Goal: Task Accomplishment & Management: Manage account settings

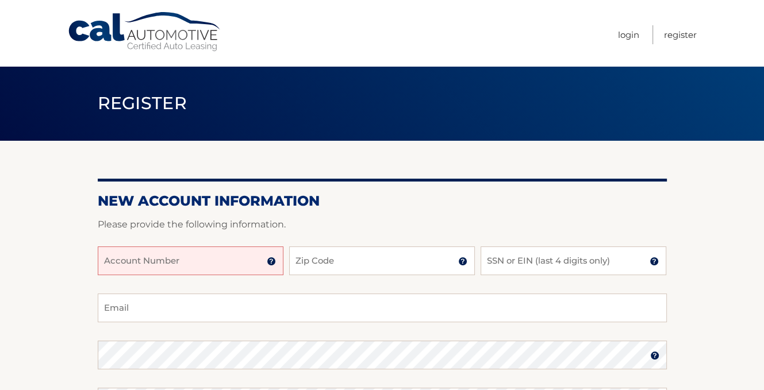
scroll to position [115, 0]
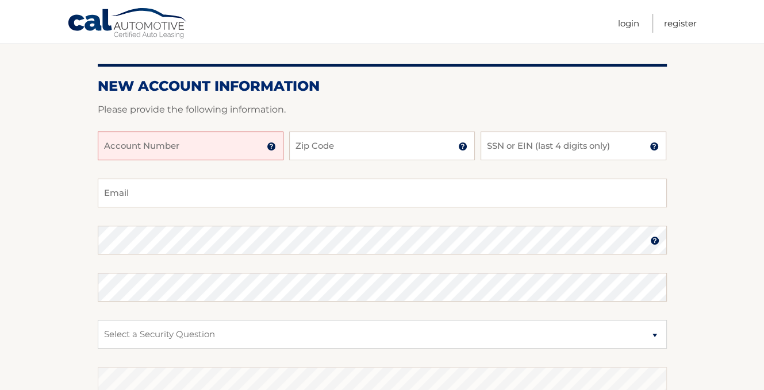
click at [152, 151] on input "Account Number" at bounding box center [191, 146] width 186 height 29
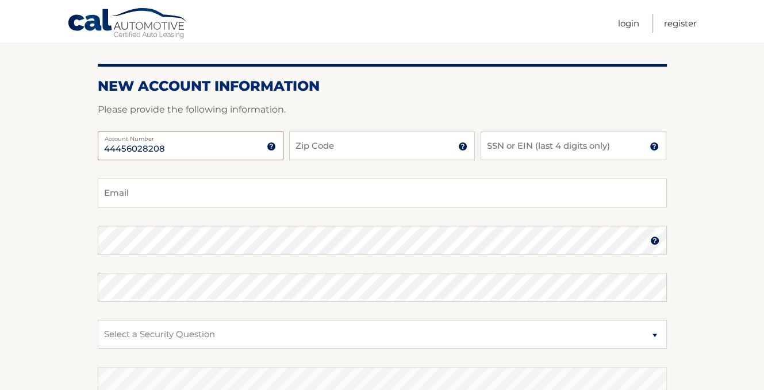
type input "44456028208"
click at [327, 155] on input "Zip Code" at bounding box center [382, 146] width 186 height 29
type input "11743"
click at [522, 147] on input "SSN or EIN (last 4 digits only)" at bounding box center [574, 146] width 186 height 29
type input "9821"
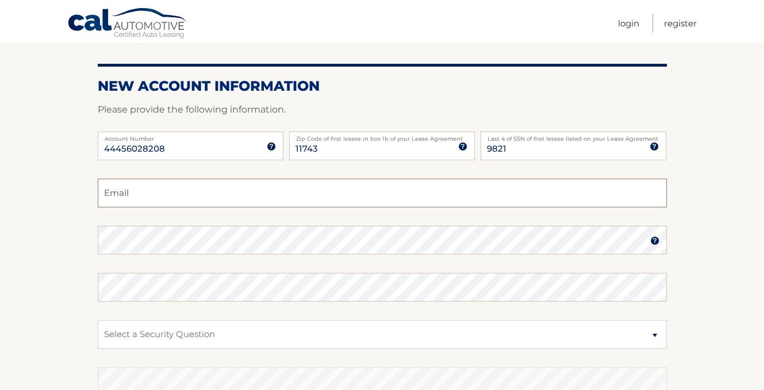
click at [255, 181] on input "Email" at bounding box center [382, 193] width 569 height 29
type input "emilyppape@gmail.com"
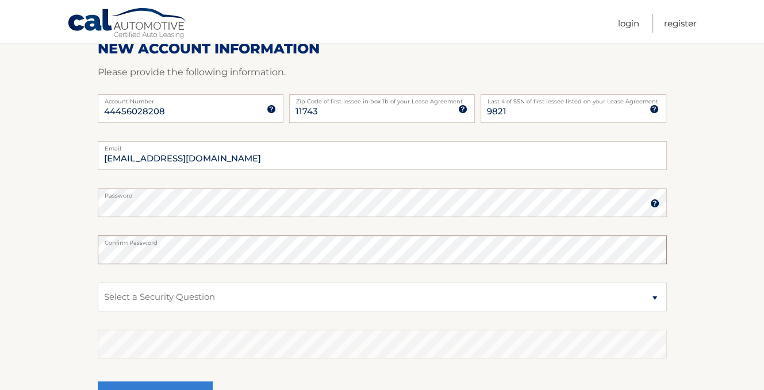
scroll to position [172, 0]
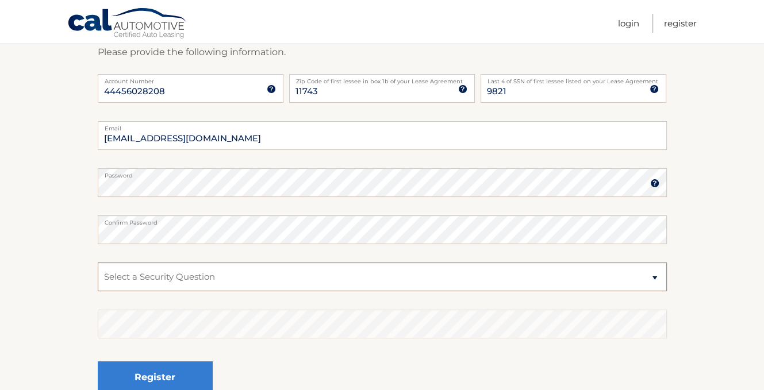
click at [256, 275] on select "Select a Security Question What was the name of your elementary school? What is…" at bounding box center [382, 277] width 569 height 29
click at [646, 276] on select "Select a Security Question What was the name of your elementary school? What is…" at bounding box center [382, 277] width 569 height 29
select select "1"
click at [98, 263] on select "Select a Security Question What was the name of your elementary school? What is…" at bounding box center [382, 277] width 569 height 29
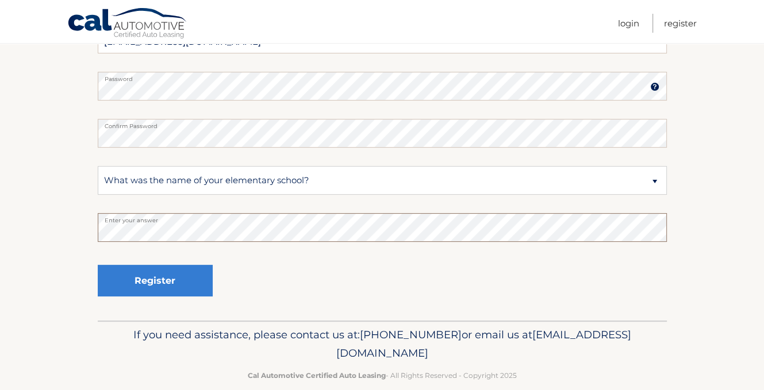
scroll to position [286, 0]
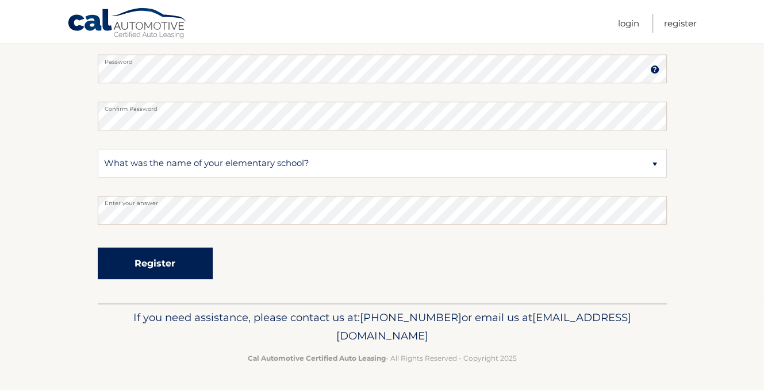
click at [163, 264] on button "Register" at bounding box center [155, 264] width 115 height 32
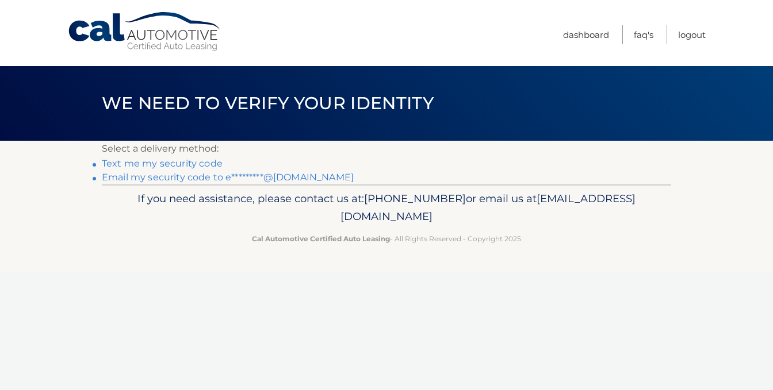
click at [135, 166] on link "Text me my security code" at bounding box center [162, 163] width 121 height 11
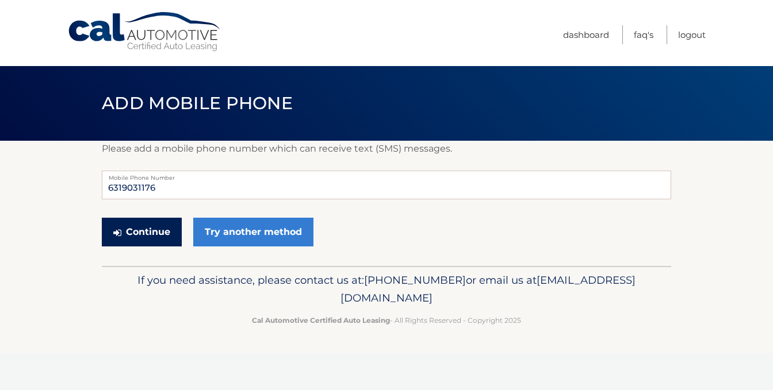
click at [133, 234] on button "Continue" at bounding box center [142, 232] width 80 height 29
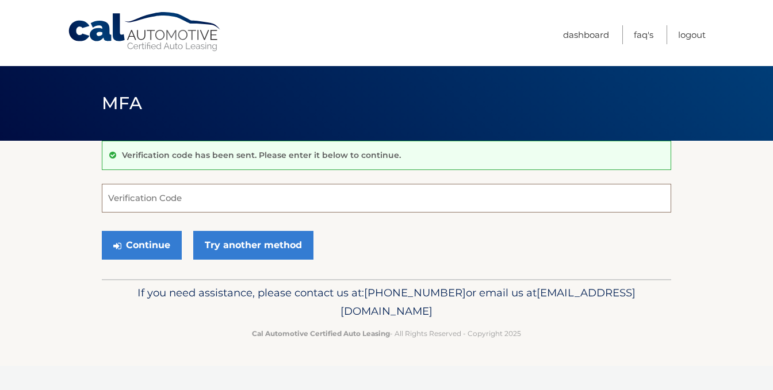
click at [144, 206] on input "Verification Code" at bounding box center [386, 198] width 569 height 29
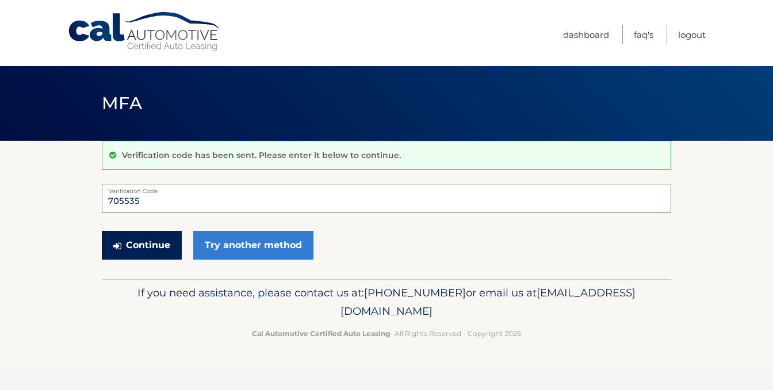
type input "705535"
click at [135, 243] on button "Continue" at bounding box center [142, 245] width 80 height 29
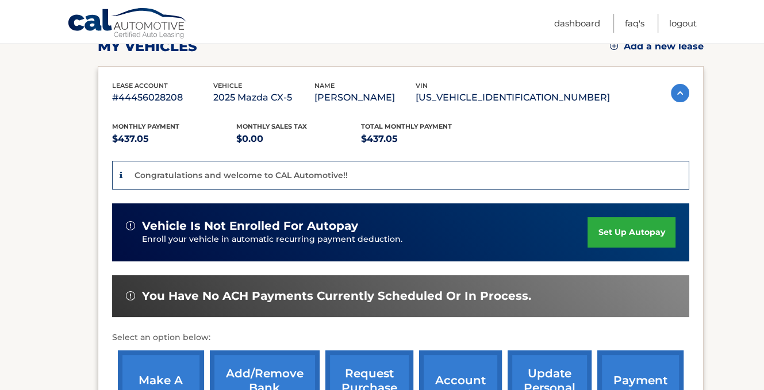
scroll to position [172, 0]
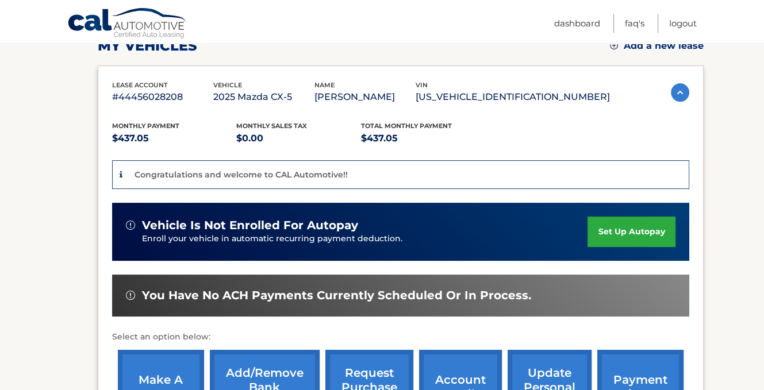
click at [608, 228] on link "set up autopay" at bounding box center [630, 232] width 87 height 30
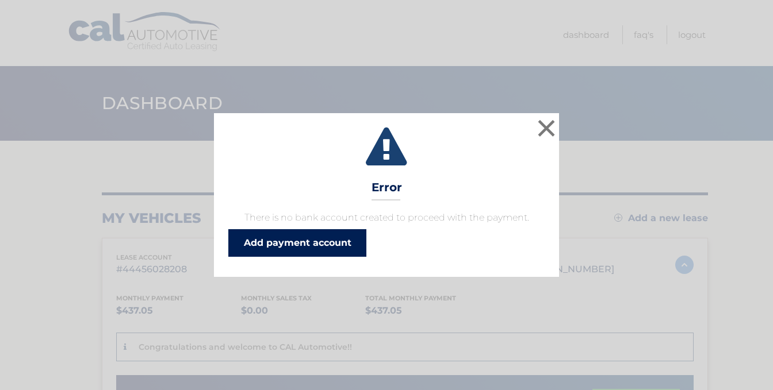
click at [267, 243] on link "Add payment account" at bounding box center [297, 243] width 138 height 28
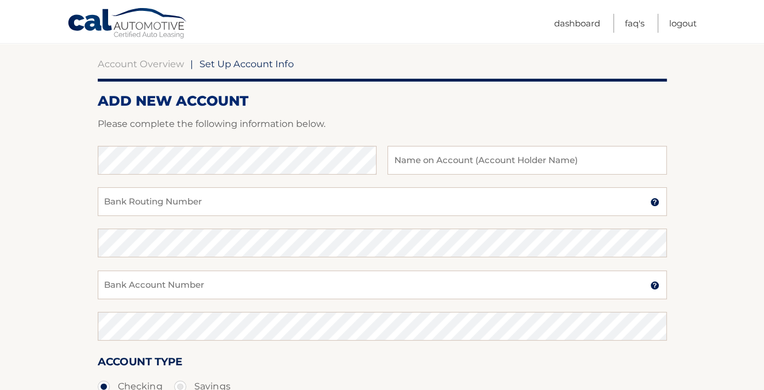
scroll to position [115, 0]
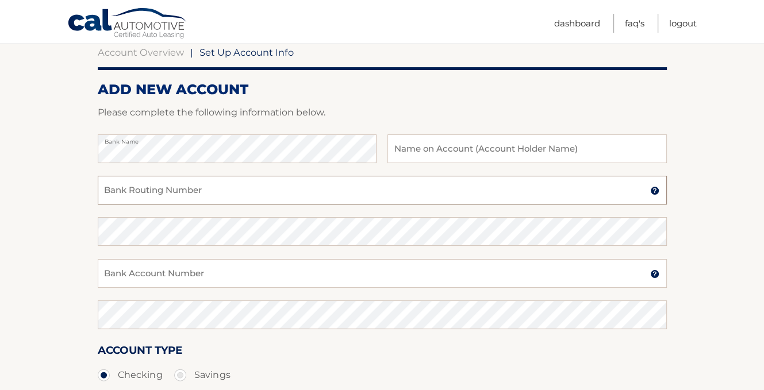
click at [166, 201] on input "Bank Routing Number" at bounding box center [382, 190] width 569 height 29
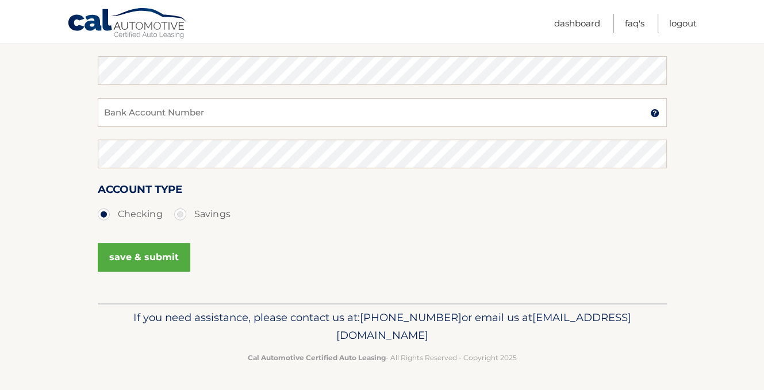
scroll to position [161, 0]
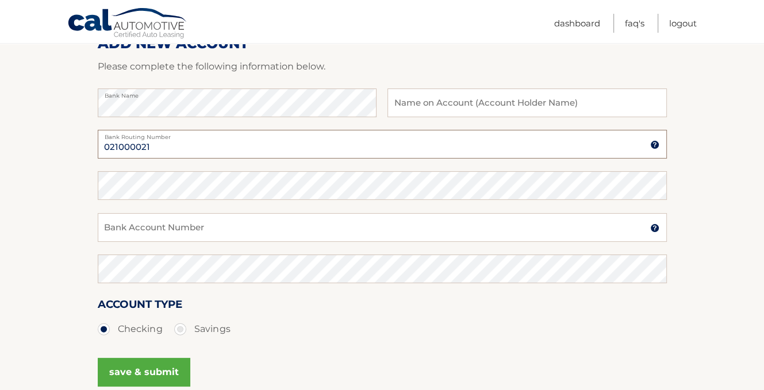
type input "021000021"
click at [158, 228] on input "Bank Account Number" at bounding box center [382, 227] width 569 height 29
type input "877330287"
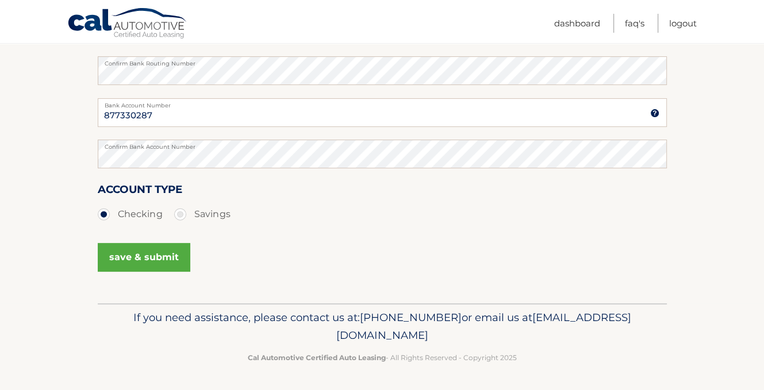
click at [145, 259] on button "save & submit" at bounding box center [144, 257] width 93 height 29
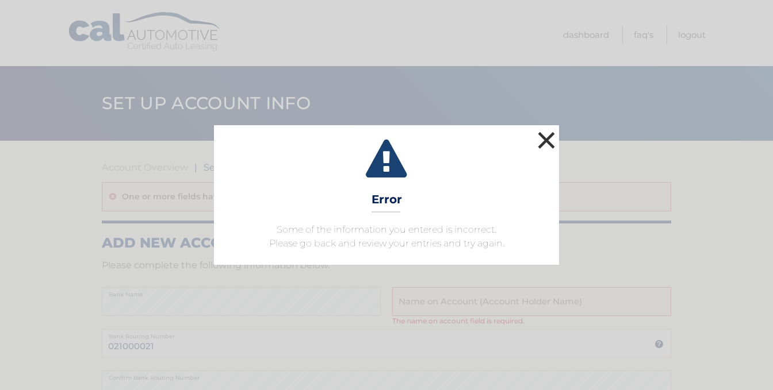
click at [547, 148] on button "×" at bounding box center [546, 140] width 23 height 23
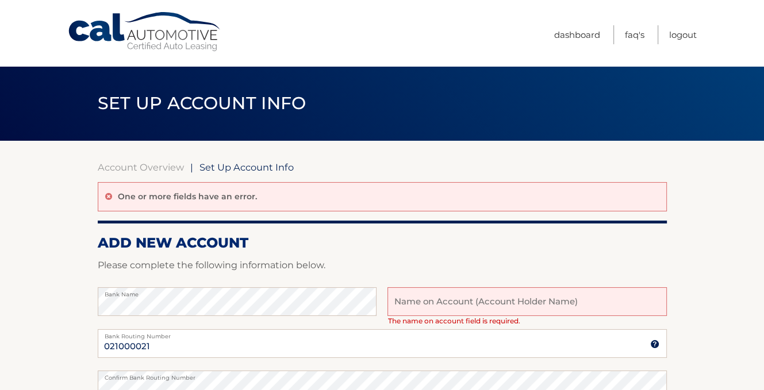
click at [605, 308] on input "text" at bounding box center [526, 301] width 279 height 29
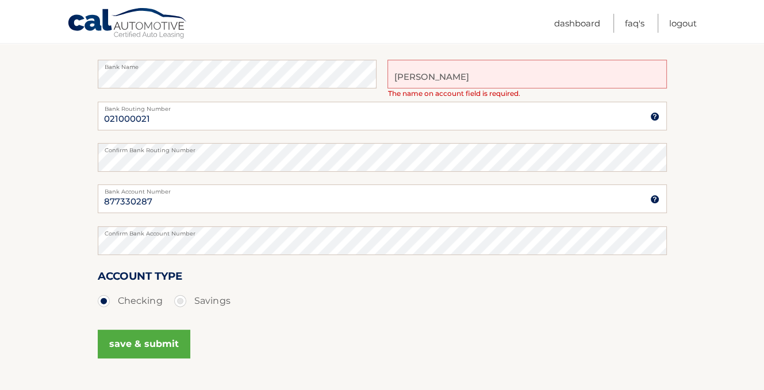
scroll to position [230, 0]
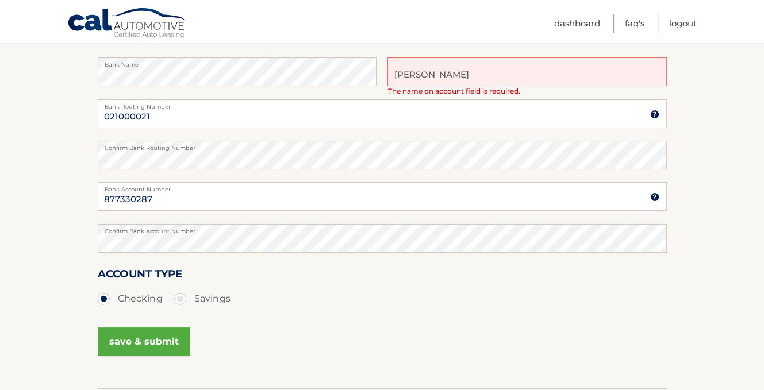
type input "[PERSON_NAME]"
click at [147, 342] on button "save & submit" at bounding box center [144, 342] width 93 height 29
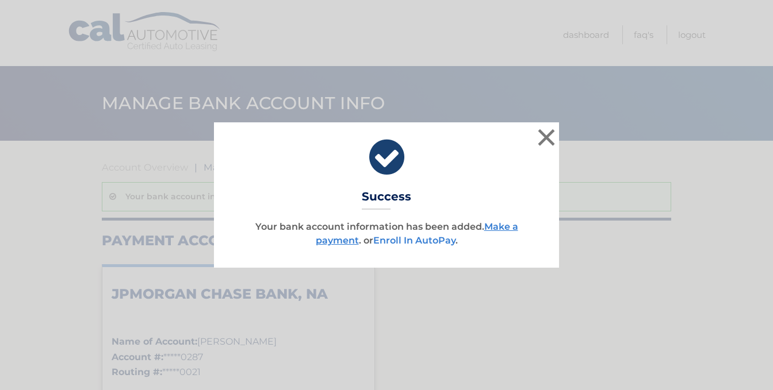
click at [422, 241] on link "Enroll In AutoPay" at bounding box center [414, 240] width 82 height 11
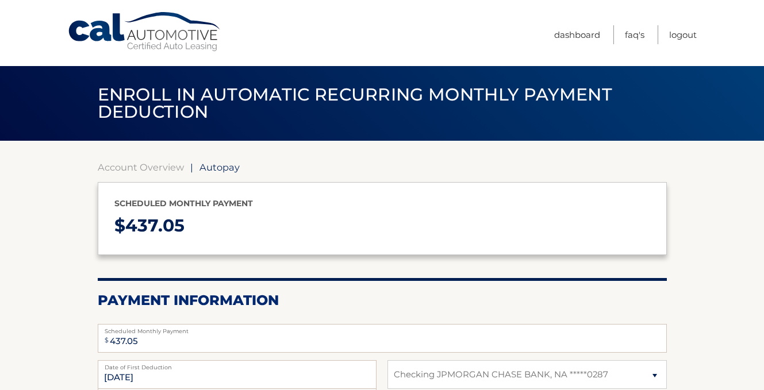
select select "MDA0YzUwNGEtNWQ2Mi00YmJjLWIyMTQtNzNkOTJhZTFhODIz"
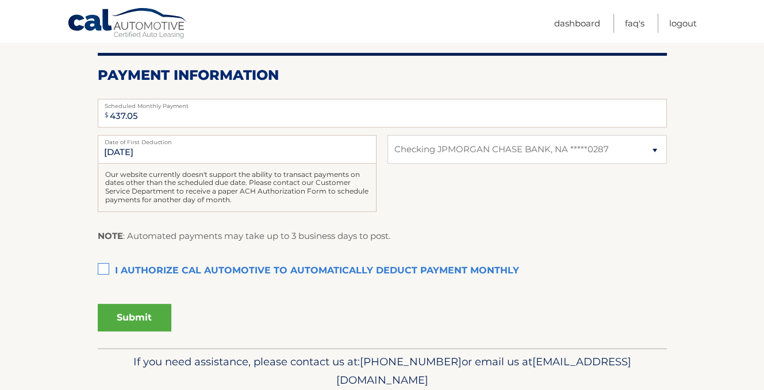
scroll to position [230, 0]
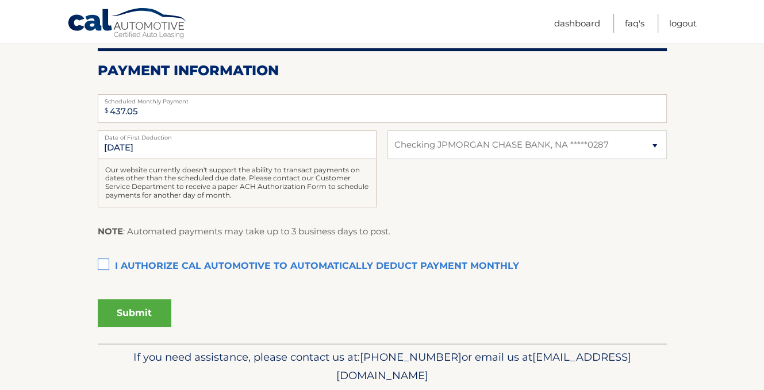
click at [94, 262] on section "Account Overview | Autopay Scheduled monthly payment $ 437.05 Payment Informati…" at bounding box center [382, 127] width 764 height 433
click at [100, 267] on label "I authorize cal automotive to automatically deduct payment monthly This checkbo…" at bounding box center [382, 266] width 569 height 23
click at [0, 0] on input "I authorize cal automotive to automatically deduct payment monthly This checkbo…" at bounding box center [0, 0] width 0 height 0
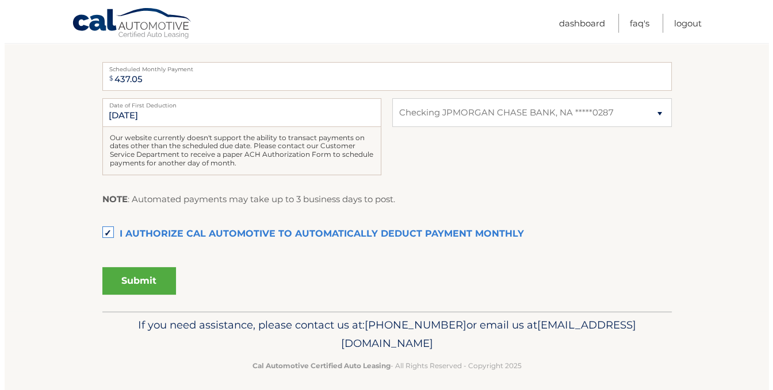
scroll to position [269, 0]
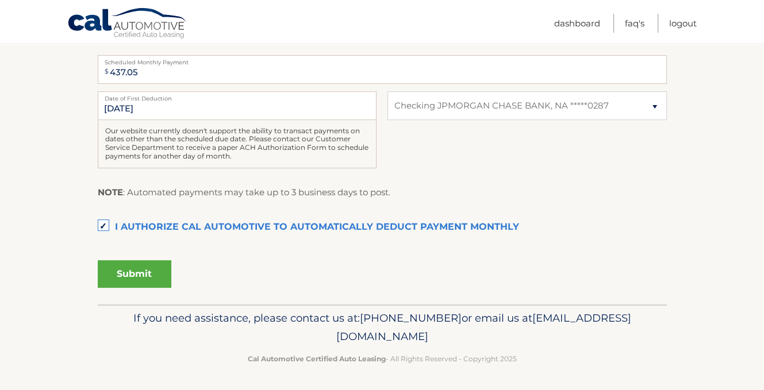
click at [156, 281] on button "Submit" at bounding box center [135, 274] width 74 height 28
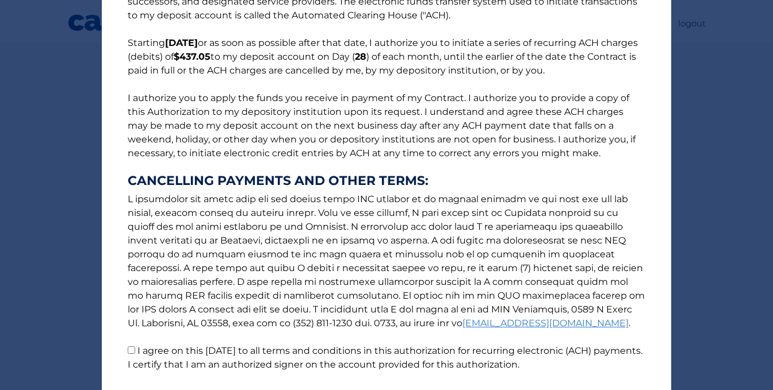
scroll to position [152, 0]
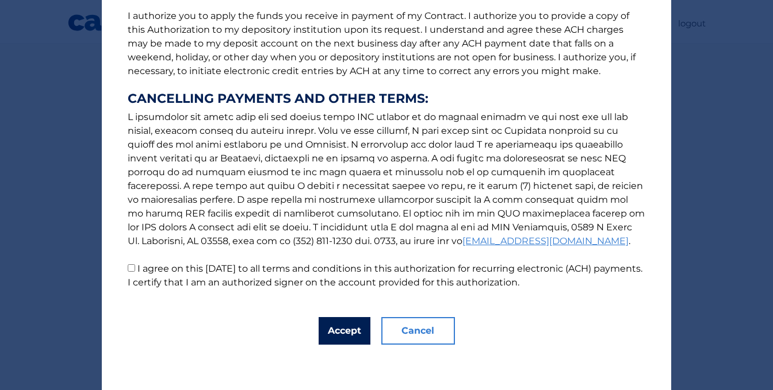
click at [318, 329] on button "Accept" at bounding box center [344, 331] width 52 height 28
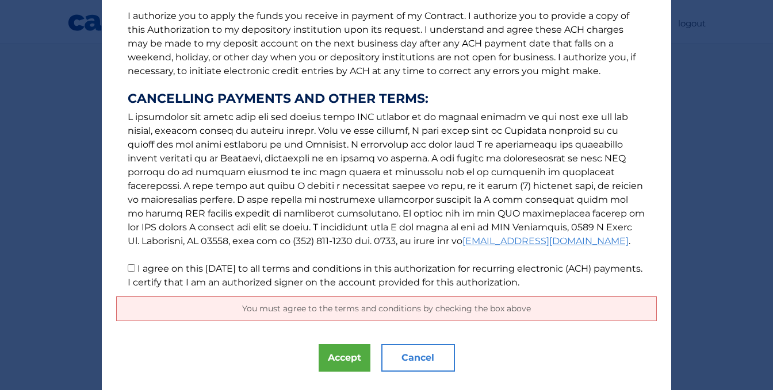
click at [128, 271] on p "The words "I" "me" and "my" mean any identified Customer who signs this Authori…" at bounding box center [386, 80] width 540 height 418
click at [128, 271] on input "I agree on this 10/14/2025 to all terms and conditions in this authorization fo…" at bounding box center [131, 267] width 7 height 7
checkbox input "true"
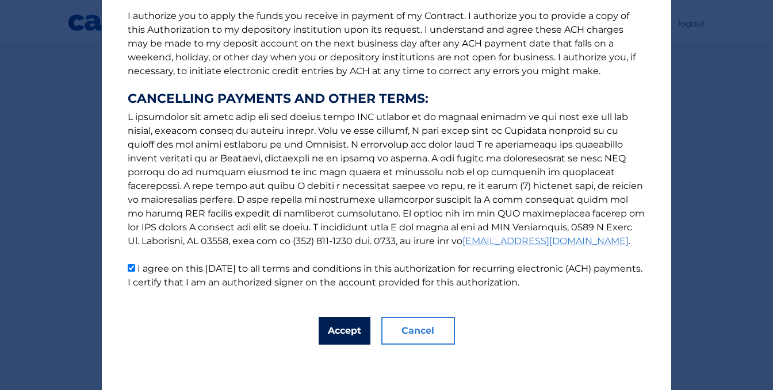
click at [342, 334] on button "Accept" at bounding box center [344, 331] width 52 height 28
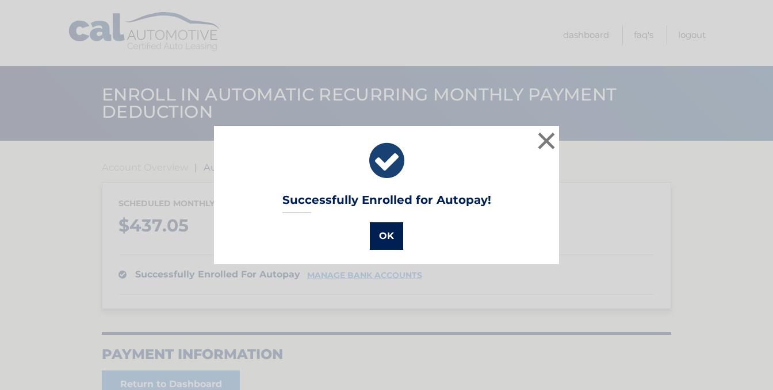
click at [393, 239] on button "OK" at bounding box center [386, 236] width 33 height 28
